Goal: Transaction & Acquisition: Purchase product/service

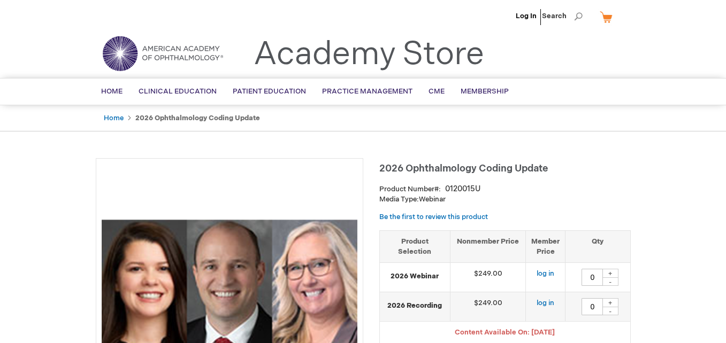
type input "0"
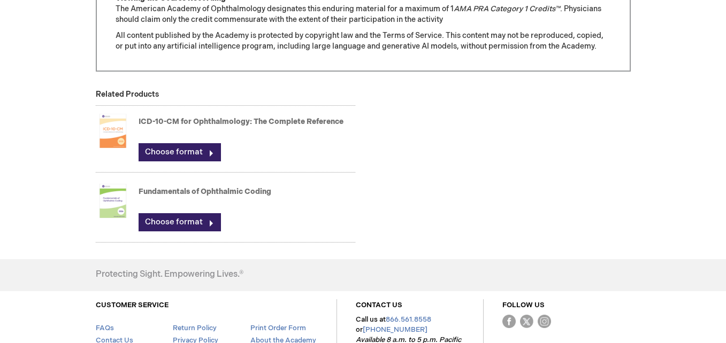
scroll to position [961, 0]
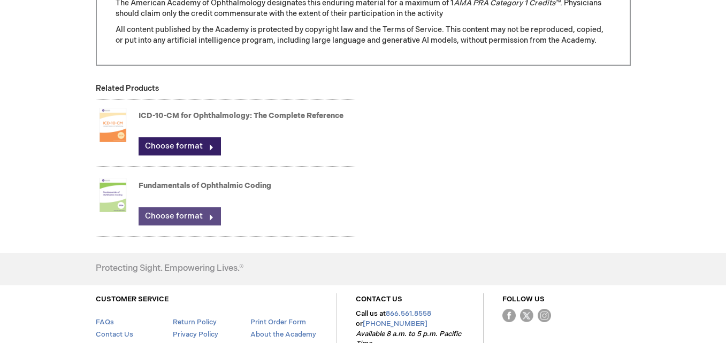
click at [209, 219] on link "Choose format" at bounding box center [180, 217] width 82 height 18
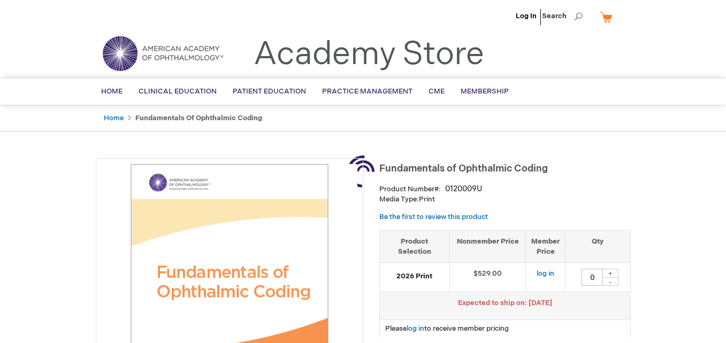
type input "0"
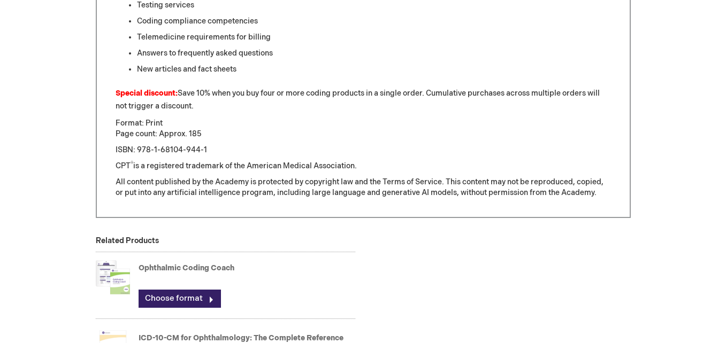
scroll to position [773, 0]
